Goal: Task Accomplishment & Management: Manage account settings

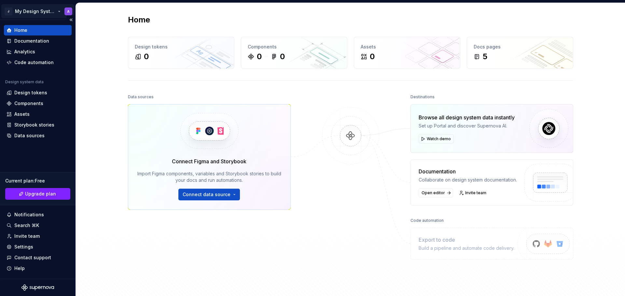
click at [41, 11] on html "J My Design System A Home Documentation Analytics Code automation Design system…" at bounding box center [312, 148] width 625 height 296
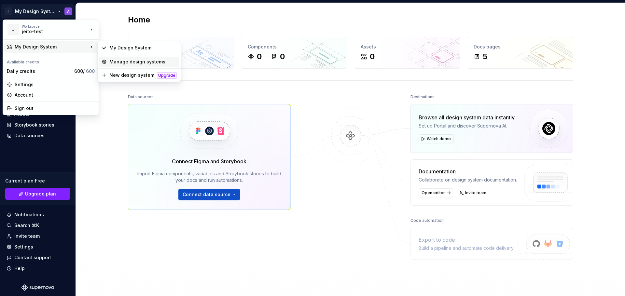
click at [127, 60] on div "Manage design systems" at bounding box center [142, 62] width 67 height 7
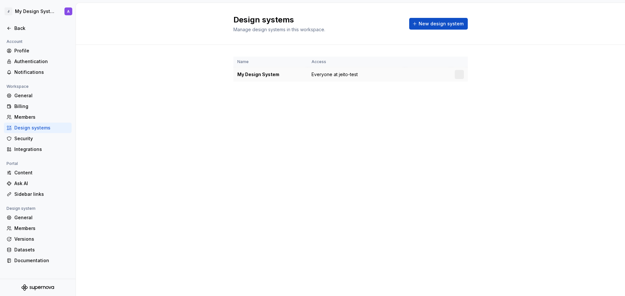
click at [268, 72] on div "My Design System" at bounding box center [270, 74] width 66 height 7
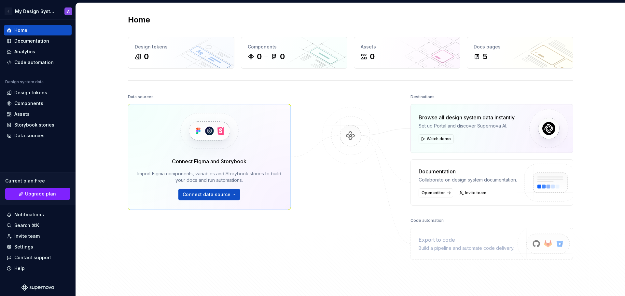
click at [109, 67] on div "Home Design tokens 0 Components 0 0 Assets 0 Docs pages 5 Data sources Connect …" at bounding box center [350, 155] width 549 height 305
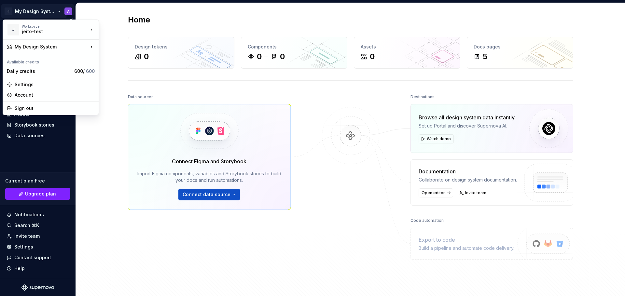
click at [53, 9] on html "J My Design System A Home Documentation Analytics Code automation Design system…" at bounding box center [312, 148] width 625 height 296
click at [320, 110] on html "J My Design System A Home Documentation Analytics Code automation Design system…" at bounding box center [312, 148] width 625 height 296
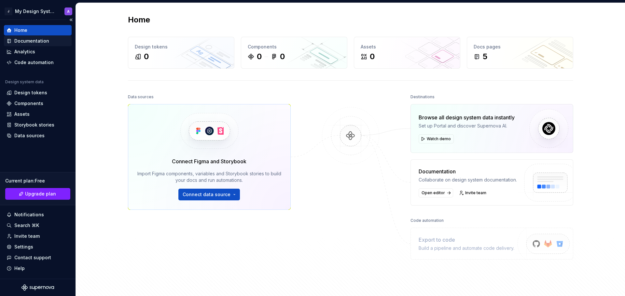
click at [32, 40] on div "Documentation" at bounding box center [31, 41] width 35 height 7
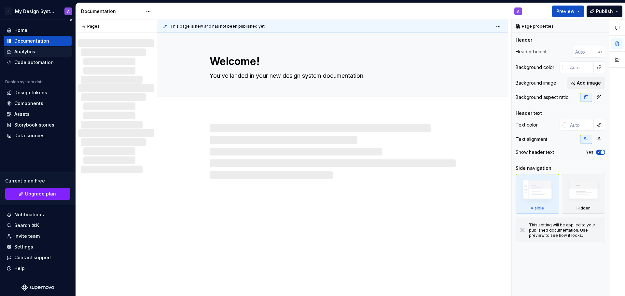
type textarea "*"
click at [24, 50] on div "Analytics" at bounding box center [24, 52] width 21 height 7
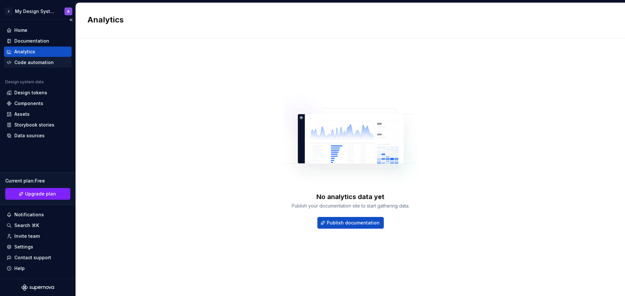
click at [25, 63] on div "Code automation" at bounding box center [33, 62] width 39 height 7
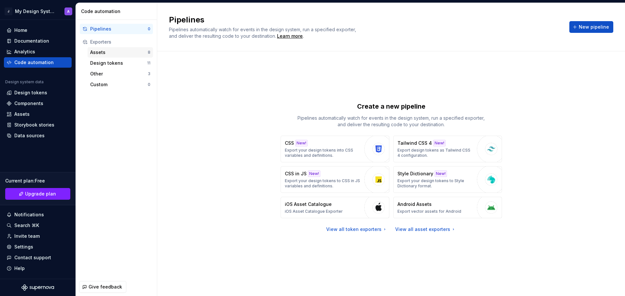
click at [115, 53] on div "Assets" at bounding box center [119, 52] width 58 height 7
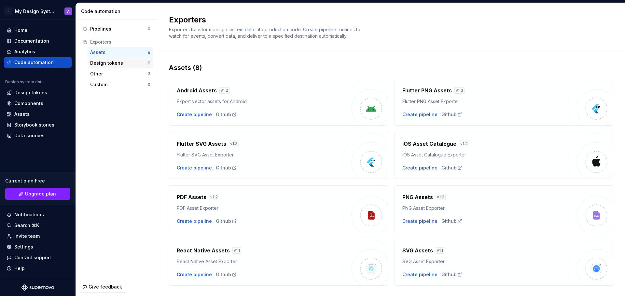
click at [114, 63] on div "Design tokens" at bounding box center [118, 63] width 57 height 7
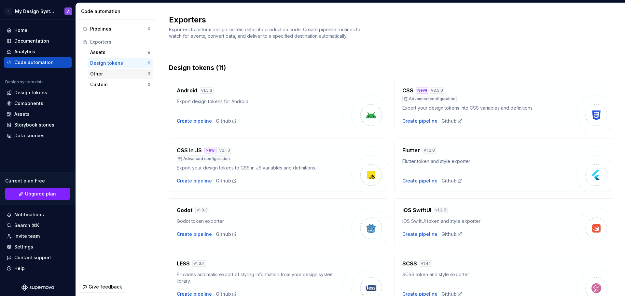
click at [104, 73] on div "Other" at bounding box center [119, 74] width 58 height 7
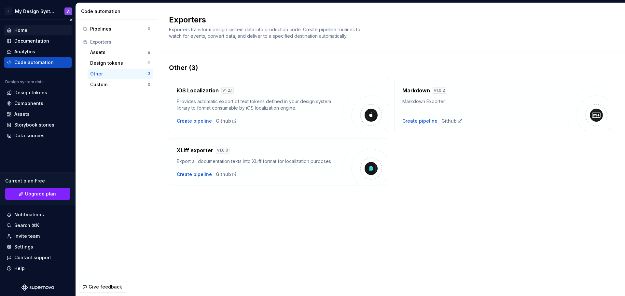
click at [24, 29] on div "Home" at bounding box center [20, 30] width 13 height 7
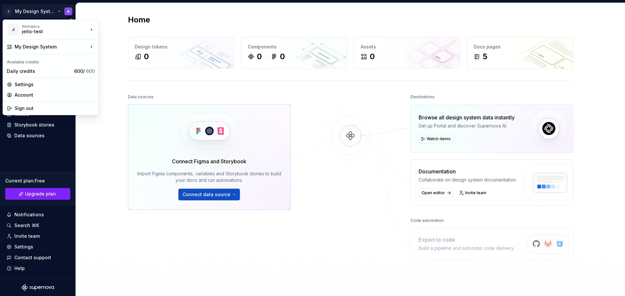
click at [55, 11] on html "J My Design System A Home Documentation Analytics Code automation Design system…" at bounding box center [312, 148] width 625 height 296
click at [28, 85] on div "Settings" at bounding box center [55, 84] width 80 height 7
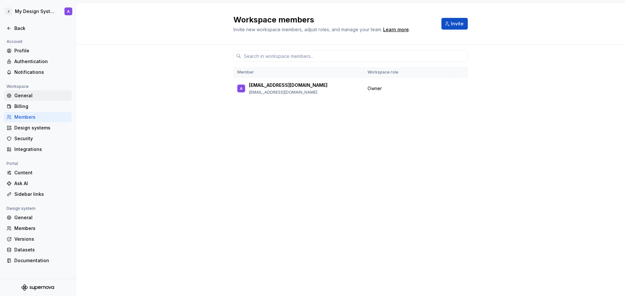
click at [35, 94] on div "General" at bounding box center [41, 95] width 55 height 7
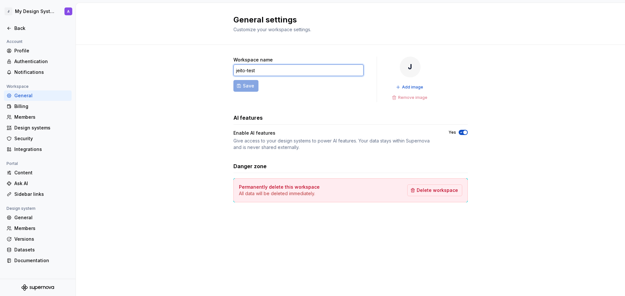
click at [268, 72] on input "jeito-test" at bounding box center [298, 70] width 130 height 12
click at [251, 88] on span "Save" at bounding box center [248, 86] width 11 height 7
type input "ds-test"
click at [20, 26] on div "Back" at bounding box center [41, 28] width 55 height 7
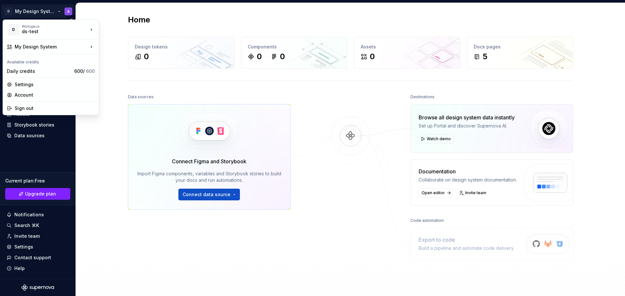
click at [41, 12] on html "D My Design System A Home Documentation Analytics Code automation Design system…" at bounding box center [312, 148] width 625 height 296
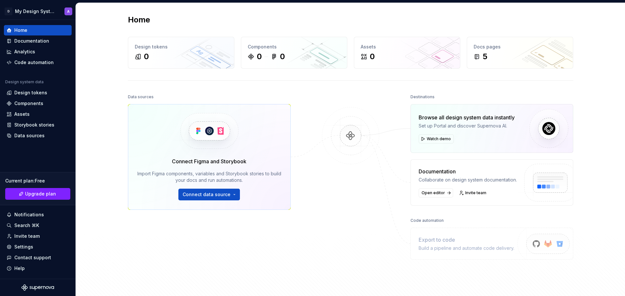
click at [185, 14] on html "D My Design System A Home Documentation Analytics Code automation Design system…" at bounding box center [312, 148] width 625 height 296
click at [210, 136] on img at bounding box center [209, 131] width 80 height 53
click at [213, 198] on button "Connect data source" at bounding box center [209, 195] width 62 height 12
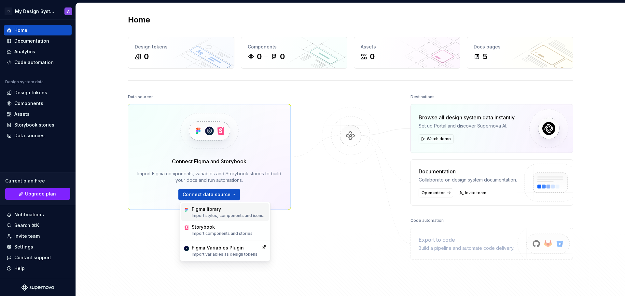
click at [209, 212] on div "Figma library" at bounding box center [228, 209] width 73 height 7
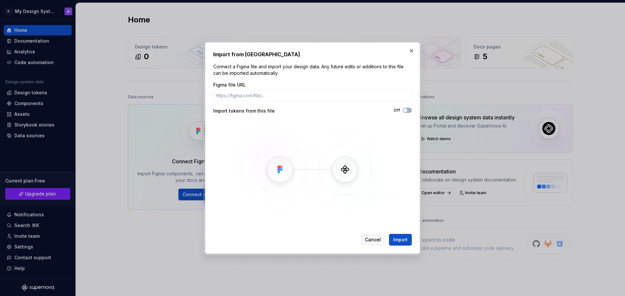
drag, startPoint x: 373, startPoint y: 241, endPoint x: 323, endPoint y: 229, distance: 51.7
click at [373, 241] on span "Cancel" at bounding box center [373, 240] width 16 height 7
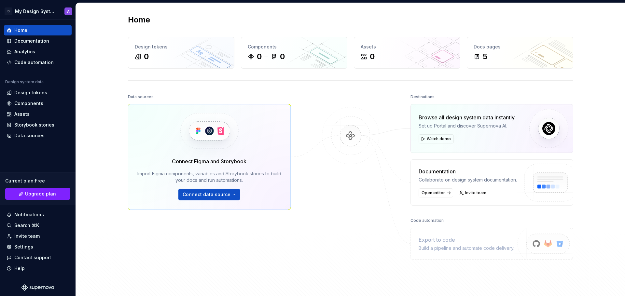
click at [111, 92] on div "Home Design tokens 0 Components 0 0 Assets 0 Docs pages 5 Data sources Connect …" at bounding box center [350, 155] width 549 height 305
click at [210, 193] on span "Connect data source" at bounding box center [207, 194] width 48 height 7
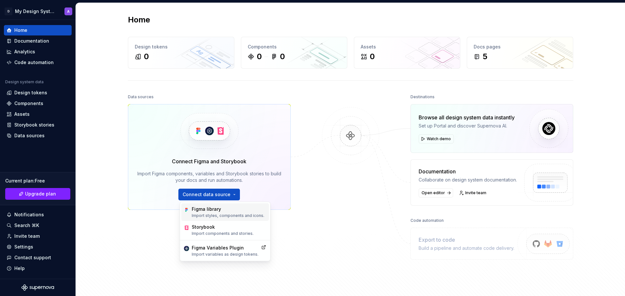
click at [215, 209] on div "Figma library" at bounding box center [228, 209] width 73 height 7
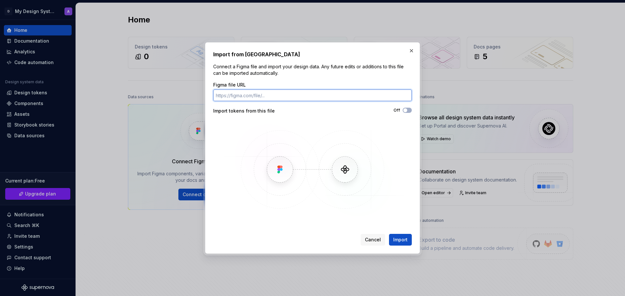
click at [238, 97] on input "Figma file URL" at bounding box center [312, 96] width 199 height 12
paste input "[URL][DOMAIN_NAME]"
type input "[URL][DOMAIN_NAME]"
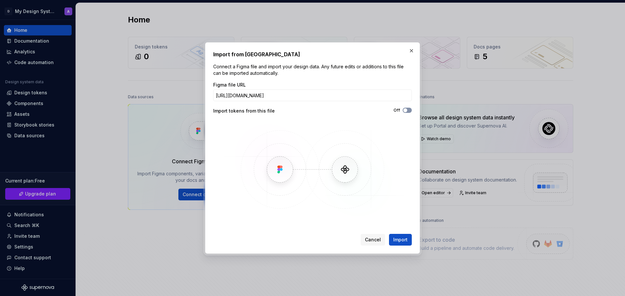
click at [406, 112] on span "button" at bounding box center [405, 110] width 4 height 4
click at [402, 239] on span "Import" at bounding box center [400, 240] width 14 height 7
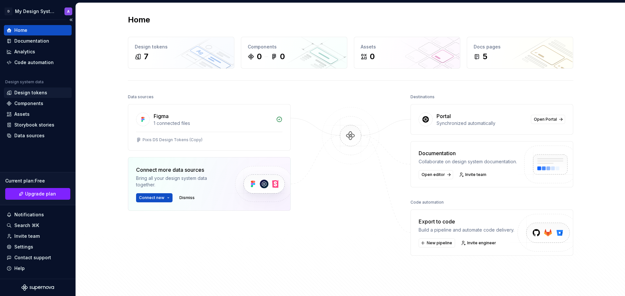
click at [36, 94] on div "Design tokens" at bounding box center [30, 93] width 33 height 7
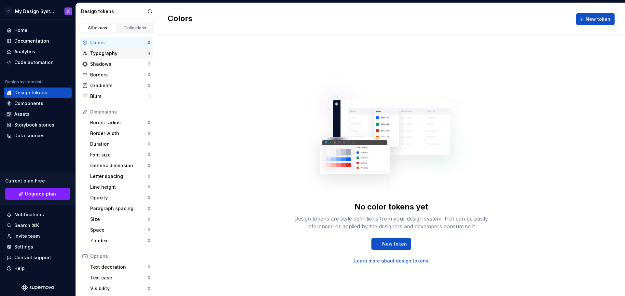
click at [122, 52] on div "Typography" at bounding box center [119, 53] width 58 height 7
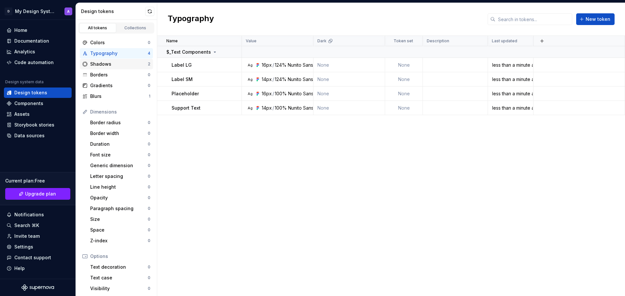
click at [107, 63] on div "Shadows" at bounding box center [119, 64] width 58 height 7
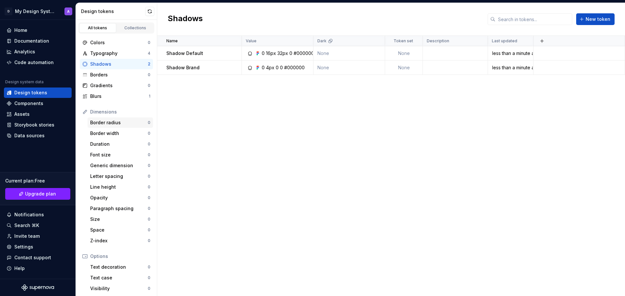
click at [108, 120] on div "Border radius" at bounding box center [119, 123] width 58 height 7
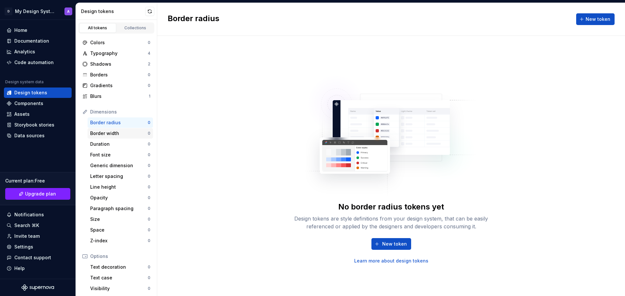
click at [106, 133] on div "Border width" at bounding box center [119, 133] width 58 height 7
click at [102, 144] on div "Duration" at bounding box center [119, 144] width 58 height 7
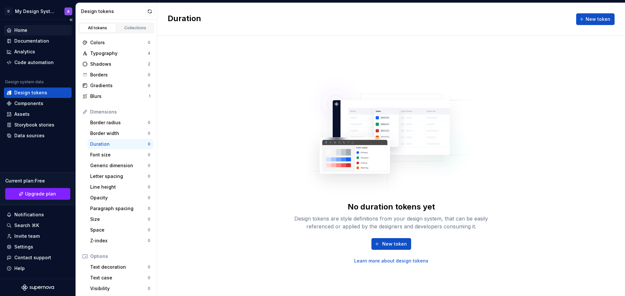
click at [26, 30] on div "Home" at bounding box center [20, 30] width 13 height 7
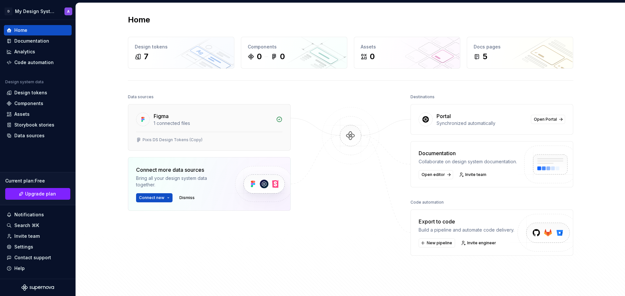
click at [199, 120] on div "Figma" at bounding box center [213, 116] width 119 height 8
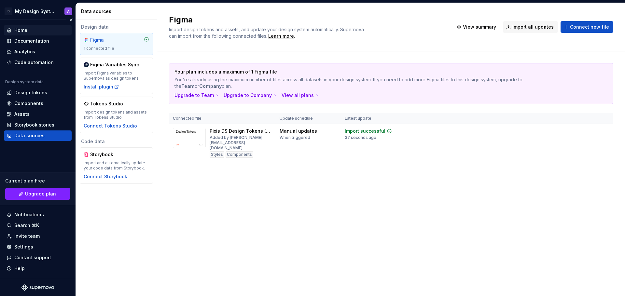
click at [30, 28] on div "Home" at bounding box center [38, 30] width 63 height 7
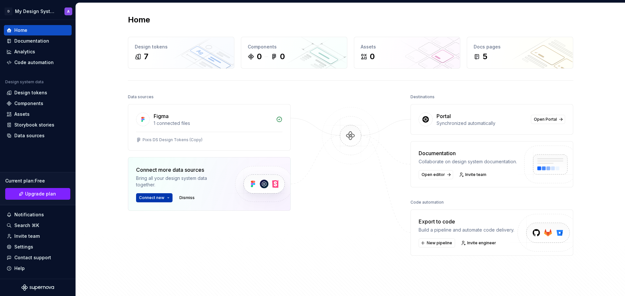
click at [166, 196] on button "Connect new" at bounding box center [154, 197] width 36 height 9
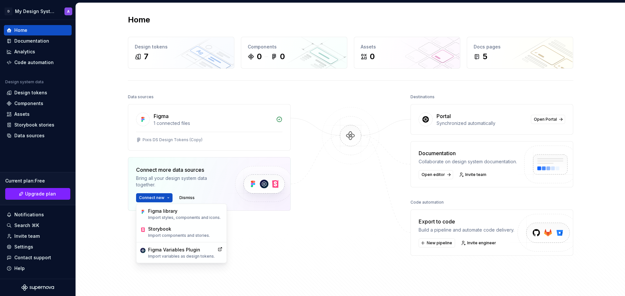
click at [312, 165] on div "Data sources Figma 1 connected files Pixis DS Design Tokens (Copy) Connect more…" at bounding box center [350, 194] width 445 height 204
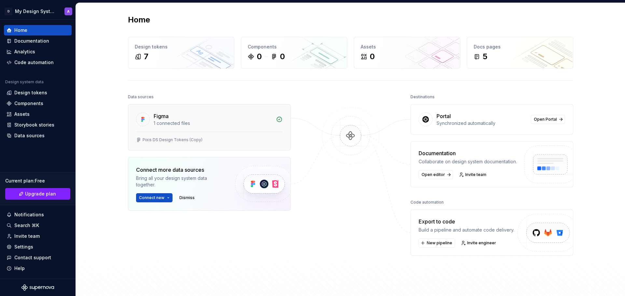
click at [205, 119] on div "Figma" at bounding box center [213, 116] width 119 height 8
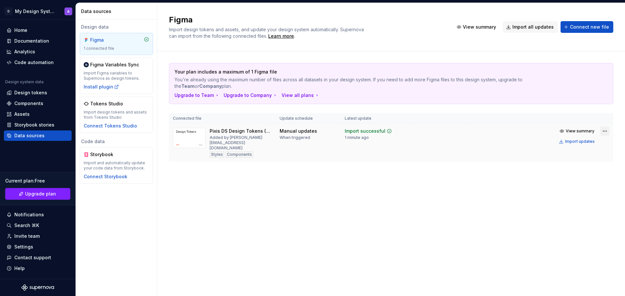
click at [605, 132] on html "D My Design System A Home Documentation Analytics Code automation Design system…" at bounding box center [312, 148] width 625 height 296
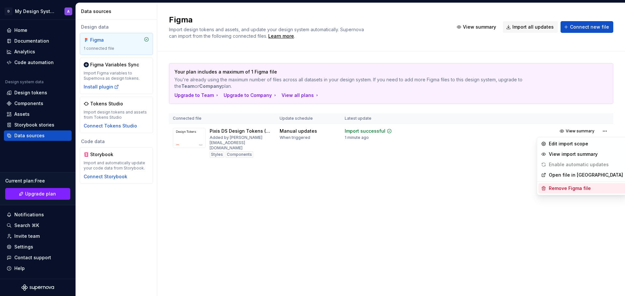
click at [577, 190] on div "Remove Figma file" at bounding box center [586, 188] width 74 height 7
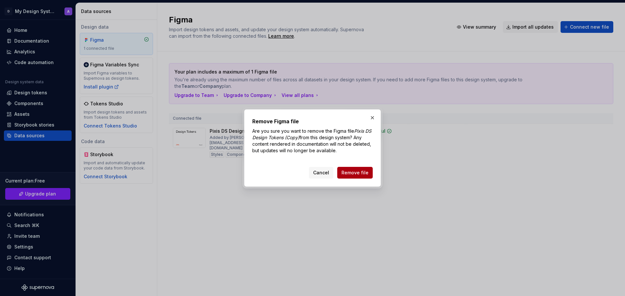
click at [360, 174] on span "Remove file" at bounding box center [355, 173] width 27 height 7
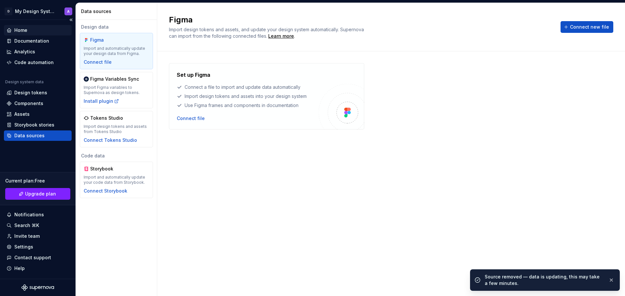
click at [26, 31] on div "Home" at bounding box center [20, 30] width 13 height 7
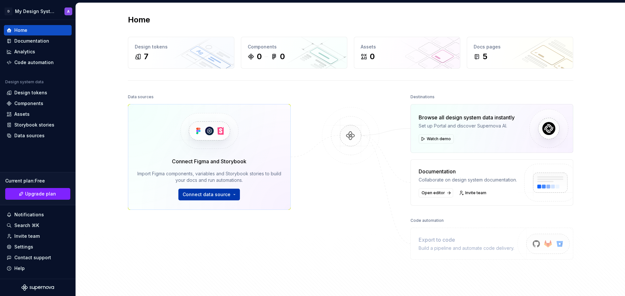
click at [233, 196] on button "Connect data source" at bounding box center [209, 195] width 62 height 12
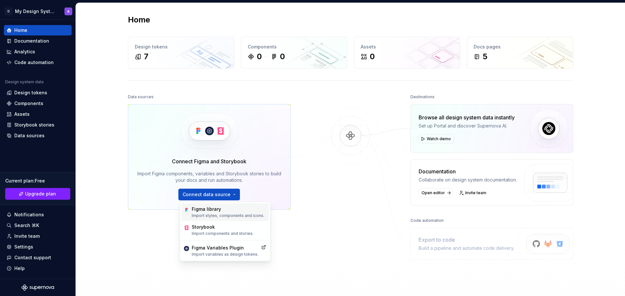
click at [218, 212] on div "Figma library" at bounding box center [228, 209] width 73 height 7
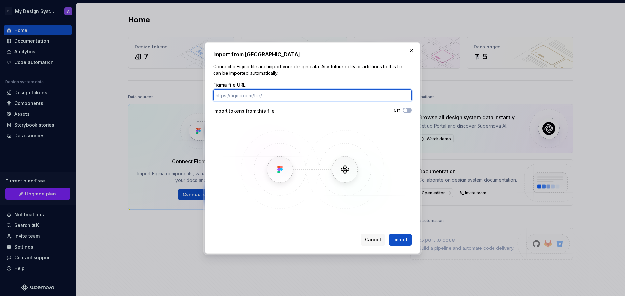
click at [338, 98] on input "Figma file URL" at bounding box center [312, 96] width 199 height 12
paste input "[URL][DOMAIN_NAME]"
type input "[URL][DOMAIN_NAME]"
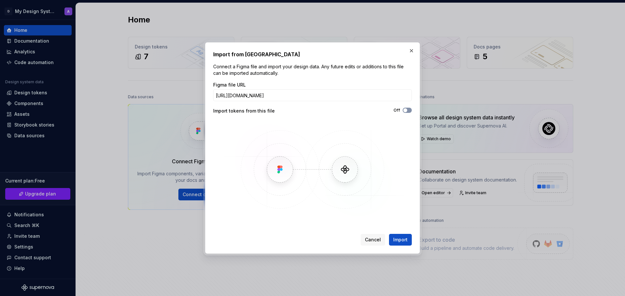
click at [405, 111] on span "button" at bounding box center [405, 110] width 4 height 4
click at [397, 241] on span "Import" at bounding box center [400, 240] width 14 height 7
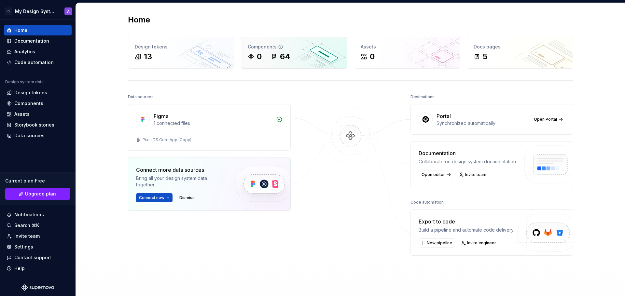
click at [314, 52] on div "0 64" at bounding box center [294, 56] width 93 height 10
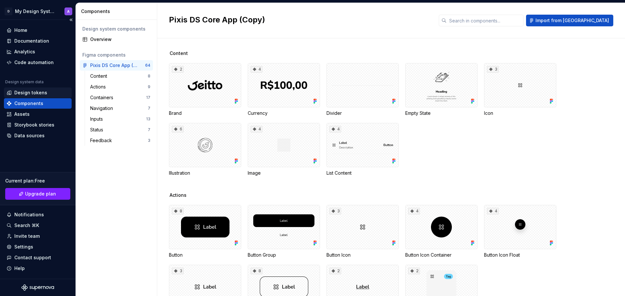
click at [35, 92] on div "Design tokens" at bounding box center [30, 93] width 33 height 7
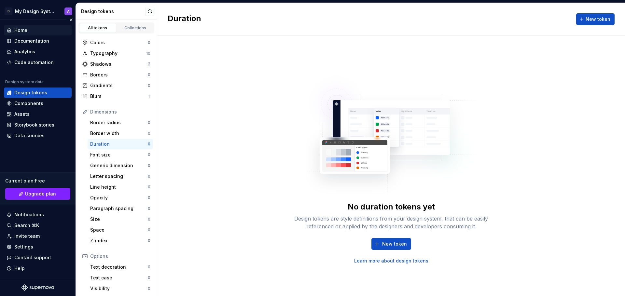
click at [35, 28] on div "Home" at bounding box center [38, 30] width 63 height 7
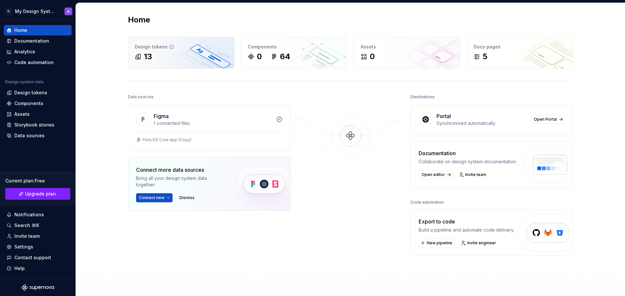
click at [179, 51] on div "Design tokens 13" at bounding box center [181, 52] width 106 height 31
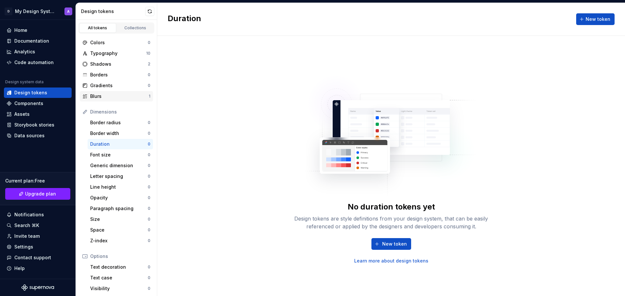
click at [135, 96] on div "Blurs" at bounding box center [119, 96] width 59 height 7
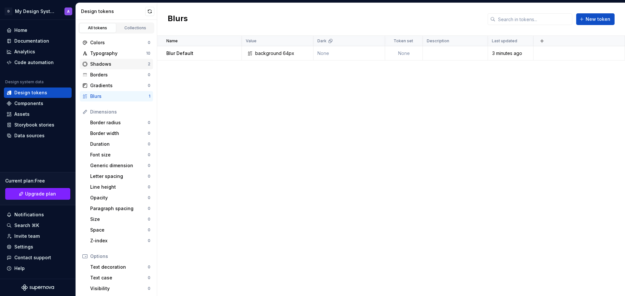
click at [135, 64] on div "Shadows" at bounding box center [119, 64] width 58 height 7
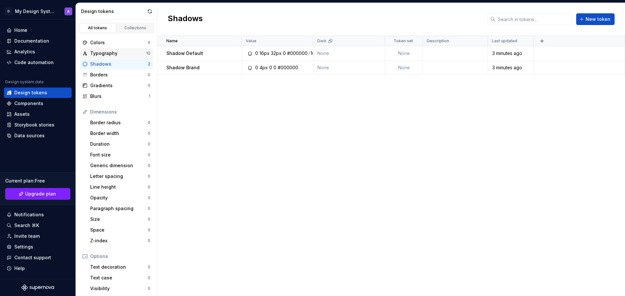
click at [134, 51] on div "Typography" at bounding box center [118, 53] width 56 height 7
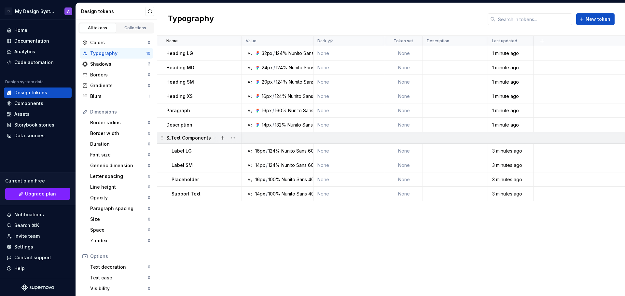
click at [216, 137] on div at bounding box center [227, 137] width 27 height 11
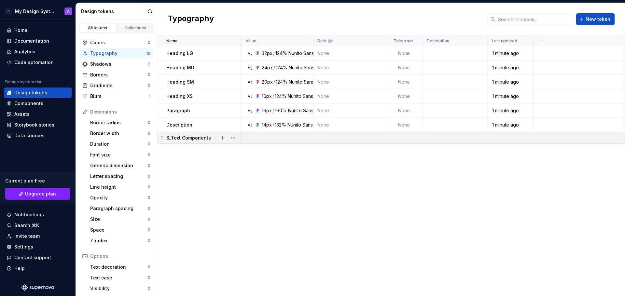
click at [214, 138] on div at bounding box center [227, 137] width 27 height 11
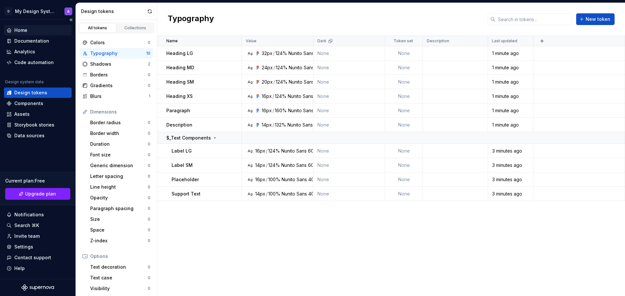
click at [32, 30] on div "Home" at bounding box center [38, 30] width 63 height 7
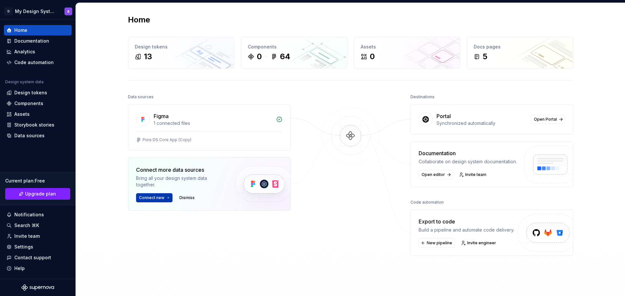
click at [167, 198] on button "Connect new" at bounding box center [154, 197] width 36 height 9
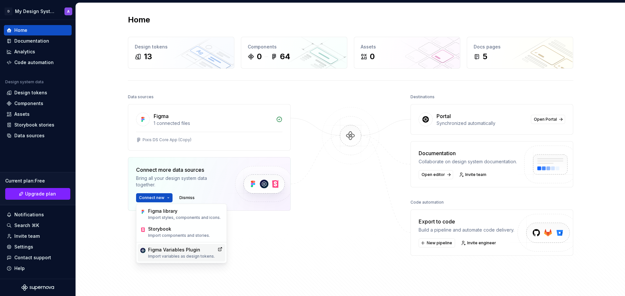
click at [186, 250] on div "Figma Variables Plugin" at bounding box center [181, 250] width 67 height 7
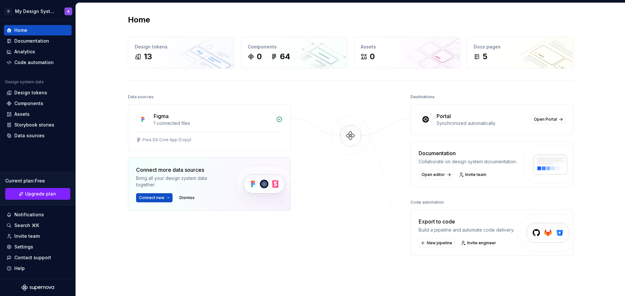
click at [104, 80] on div "Home Design tokens 13 Components 0 64 Assets 0 Docs pages 5 Data sources Figma …" at bounding box center [350, 155] width 549 height 305
click at [19, 113] on div "Assets" at bounding box center [21, 114] width 15 height 7
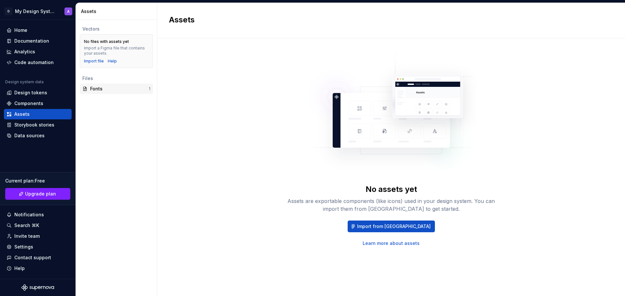
click at [119, 86] on div "Fonts" at bounding box center [119, 89] width 59 height 7
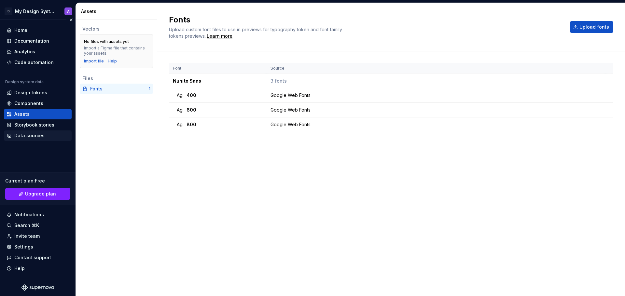
click at [32, 135] on div "Data sources" at bounding box center [29, 136] width 30 height 7
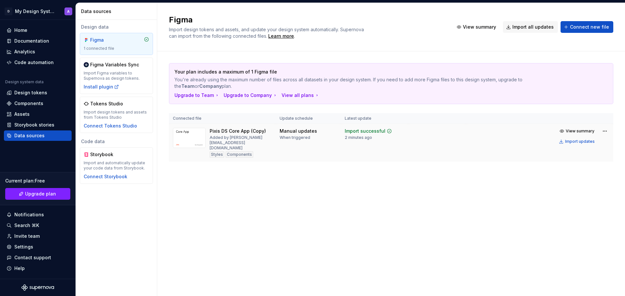
click at [256, 131] on div "Pixis DS Core App (Copy)" at bounding box center [238, 131] width 56 height 7
click at [218, 130] on div "Pixis DS Core App (Copy)" at bounding box center [238, 131] width 56 height 7
click at [213, 131] on div "Pixis DS Core App (Copy)" at bounding box center [238, 131] width 56 height 7
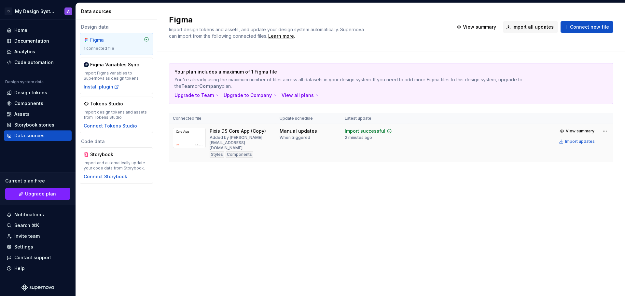
click at [213, 131] on div "Pixis DS Core App (Copy)" at bounding box center [238, 131] width 56 height 7
click at [216, 131] on div "Pixis DS Core App (Copy)" at bounding box center [238, 131] width 56 height 7
click at [214, 132] on div "Pixis DS Core App (Copy)" at bounding box center [238, 131] width 56 height 7
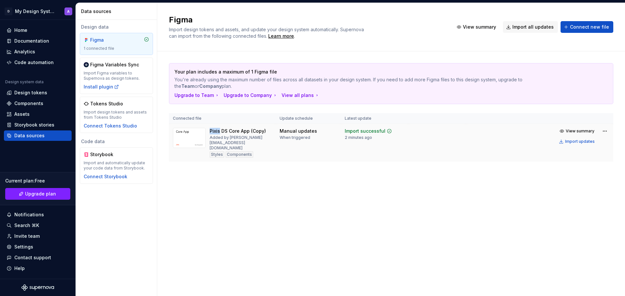
click at [214, 132] on div "Pixis DS Core App (Copy)" at bounding box center [238, 131] width 56 height 7
click at [218, 176] on div "Your plan includes a maximum of 1 Figma file You're already using the maximum n…" at bounding box center [391, 118] width 445 height 135
click at [35, 215] on div "Notifications" at bounding box center [29, 215] width 30 height 7
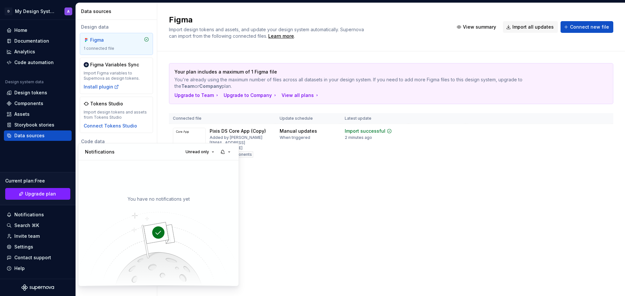
click at [23, 237] on html "D My Design System A Home Documentation Analytics Code automation Design system…" at bounding box center [312, 148] width 625 height 296
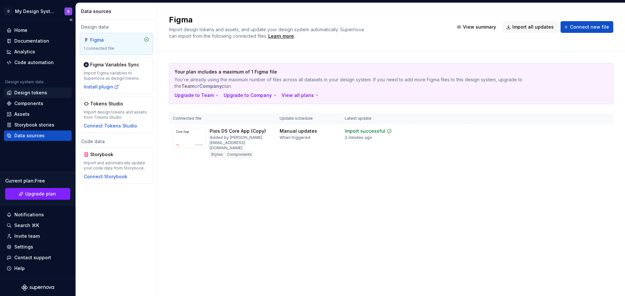
click at [35, 92] on div "Design tokens" at bounding box center [30, 93] width 33 height 7
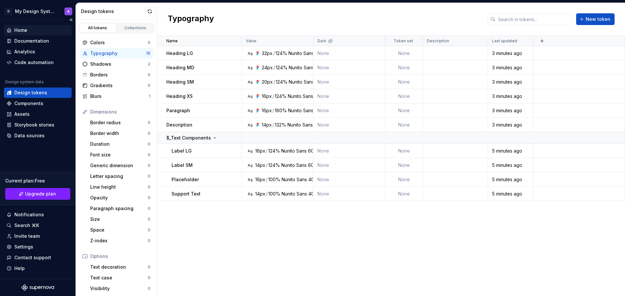
click at [25, 29] on div "Home" at bounding box center [20, 30] width 13 height 7
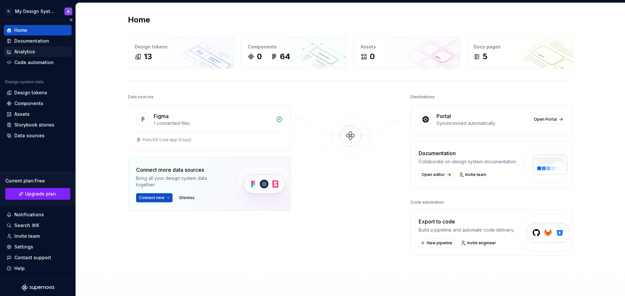
click at [29, 53] on div "Analytics" at bounding box center [24, 52] width 21 height 7
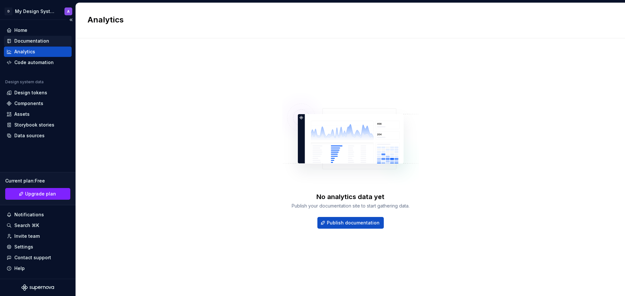
click at [42, 39] on div "Documentation" at bounding box center [31, 41] width 35 height 7
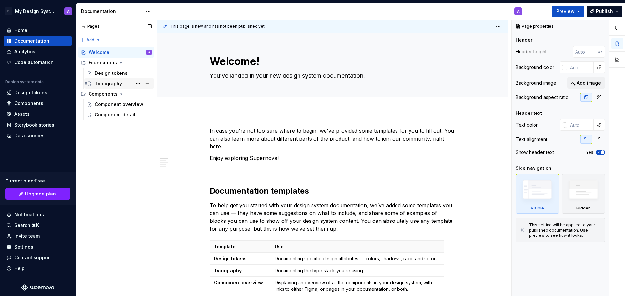
click at [112, 85] on div "Typography" at bounding box center [108, 83] width 27 height 7
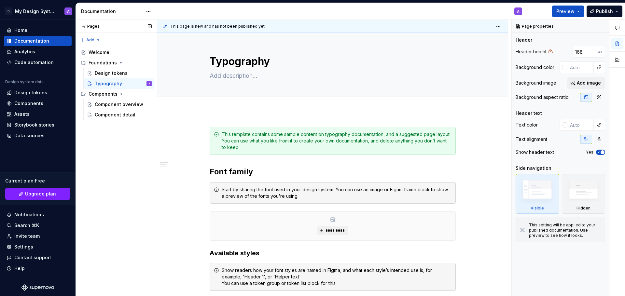
click at [92, 22] on div "Pages Pages" at bounding box center [116, 26] width 81 height 13
click at [91, 27] on div "Pages" at bounding box center [88, 26] width 21 height 5
click at [84, 27] on icon at bounding box center [83, 26] width 5 height 5
click at [97, 41] on div "Pages Pages Add Accessibility guide for tree Page tree. Navigate the tree with …" at bounding box center [116, 158] width 81 height 277
click at [118, 39] on div "Pages Pages Add Accessibility guide for tree Page tree. Navigate the tree with …" at bounding box center [116, 158] width 81 height 277
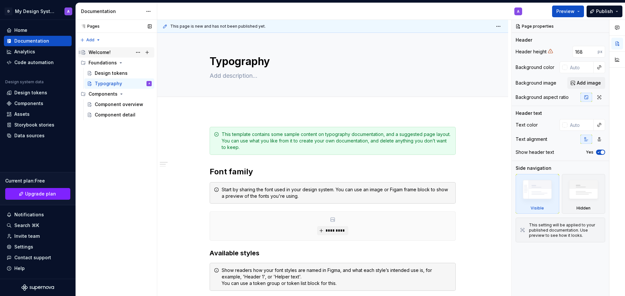
click at [103, 52] on div "Welcome!" at bounding box center [100, 52] width 22 height 7
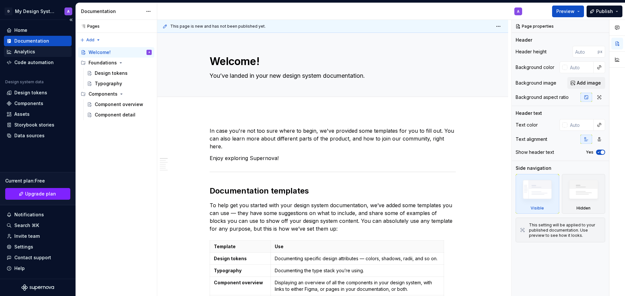
type textarea "*"
click at [27, 51] on div "Analytics" at bounding box center [24, 52] width 21 height 7
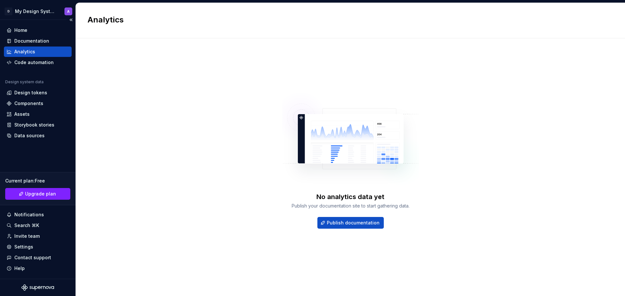
click at [21, 50] on div "Analytics" at bounding box center [24, 52] width 21 height 7
click at [23, 60] on div "Code automation" at bounding box center [33, 62] width 39 height 7
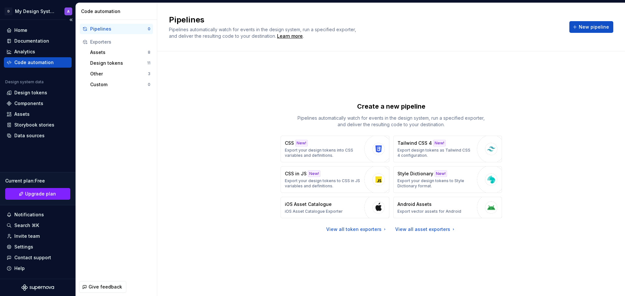
click at [24, 61] on div "Code automation" at bounding box center [33, 62] width 39 height 7
click at [30, 60] on div "Code automation" at bounding box center [33, 62] width 39 height 7
click at [242, 112] on div "Create a new pipeline Pipelines automatically watch for events in the design sy…" at bounding box center [391, 167] width 445 height 208
click at [25, 29] on div "Home" at bounding box center [20, 30] width 13 height 7
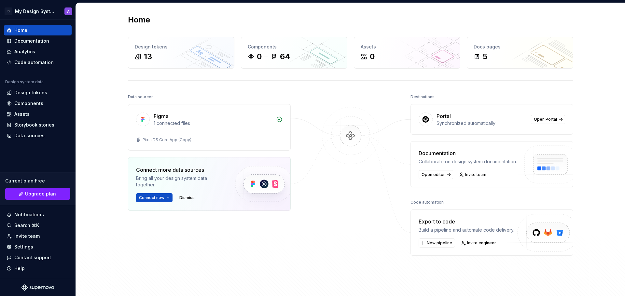
click at [105, 77] on div "Home Design tokens 13 Components 0 64 Assets 0 Docs pages 5 Data sources Figma …" at bounding box center [350, 155] width 549 height 305
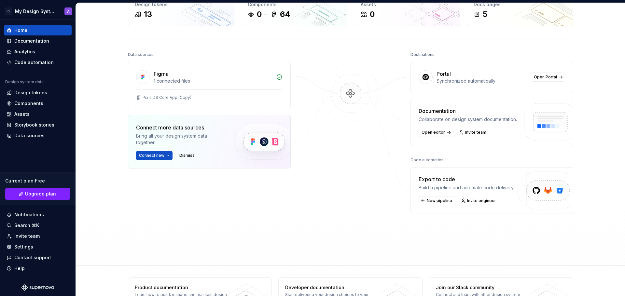
scroll to position [67, 0]
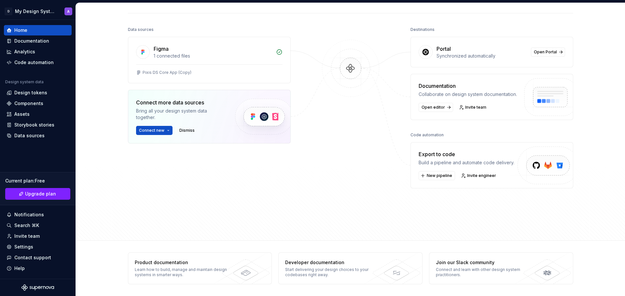
click at [503, 163] on div "Build a pipeline and automate code delivery." at bounding box center [467, 163] width 96 height 7
click at [352, 166] on div at bounding box center [350, 114] width 65 height 178
click at [429, 164] on div "Build a pipeline and automate code delivery." at bounding box center [467, 163] width 96 height 7
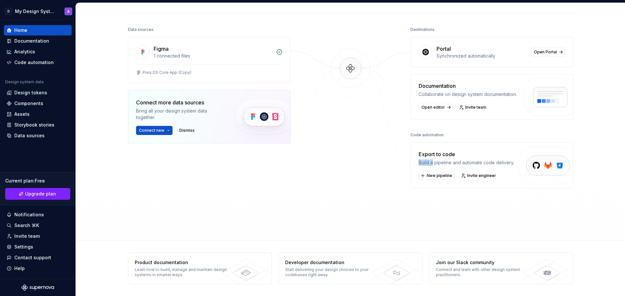
click at [429, 164] on div "Build a pipeline and automate code delivery." at bounding box center [467, 163] width 96 height 7
click at [387, 165] on div "Data sources Figma 1 connected files Pixis DS Core App (Copy) Connect more data…" at bounding box center [350, 127] width 445 height 204
click at [421, 163] on div "Build a pipeline and automate code delivery." at bounding box center [467, 163] width 96 height 7
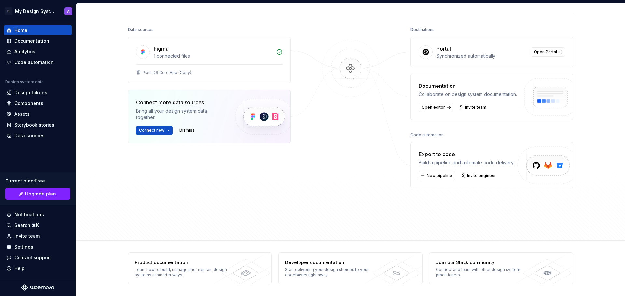
click at [421, 163] on div "Build a pipeline and automate code delivery." at bounding box center [467, 163] width 96 height 7
click at [400, 164] on div "Data sources Figma 1 connected files Pixis DS Core App (Copy) Connect more data…" at bounding box center [350, 127] width 445 height 204
click at [423, 163] on div "Build a pipeline and automate code delivery." at bounding box center [467, 163] width 96 height 7
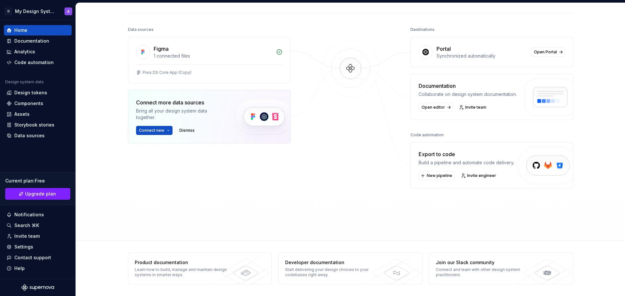
click at [384, 168] on div "Data sources Figma 1 connected files Pixis DS Core App (Copy) Connect more data…" at bounding box center [350, 127] width 445 height 204
click at [424, 164] on div "Build a pipeline and automate code delivery." at bounding box center [467, 163] width 96 height 7
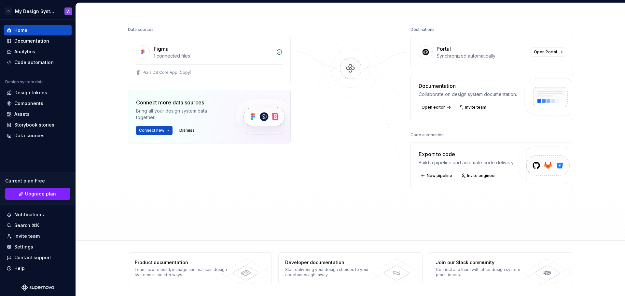
click at [388, 167] on div "Data sources Figma 1 connected files Pixis DS Core App (Copy) Connect more data…" at bounding box center [350, 127] width 445 height 204
click at [505, 165] on div "Build a pipeline and automate code delivery." at bounding box center [467, 163] width 96 height 7
click at [407, 166] on div "Data sources Figma 1 connected files Pixis DS Core App (Copy) Connect more data…" at bounding box center [350, 127] width 445 height 204
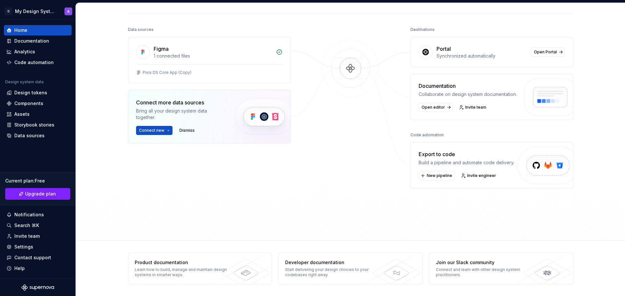
click at [424, 162] on div "Build a pipeline and automate code delivery." at bounding box center [467, 163] width 96 height 7
click at [400, 163] on div "Data sources Figma 1 connected files Pixis DS Core App (Copy) Connect more data…" at bounding box center [350, 127] width 445 height 204
click at [399, 168] on div "Data sources Figma 1 connected files Pixis DS Core App (Copy) Connect more data…" at bounding box center [350, 127] width 445 height 204
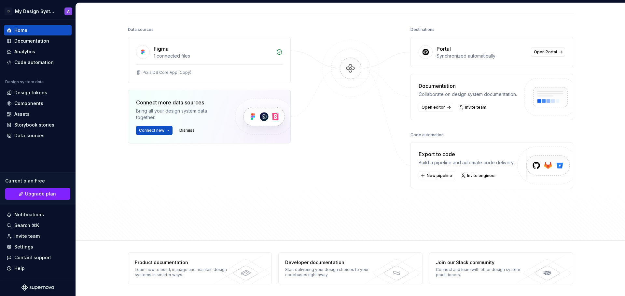
scroll to position [0, 0]
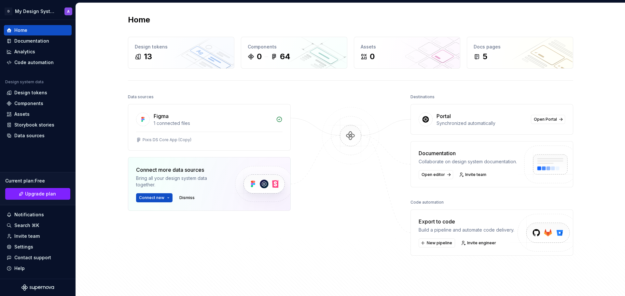
click at [399, 168] on div "Data sources Figma 1 connected files Pixis DS Core App (Copy) Connect more data…" at bounding box center [350, 194] width 445 height 204
